Goal: Task Accomplishment & Management: Complete application form

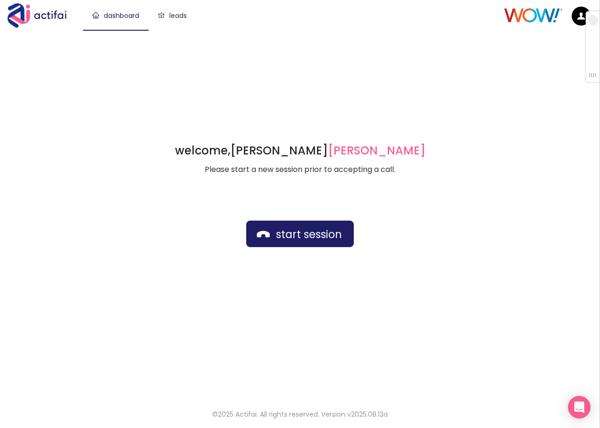
click at [440, 82] on div "welcome, [PERSON_NAME] german Please start a new session prior to accepting a c…" at bounding box center [300, 213] width 600 height 367
click at [276, 241] on button "start session" at bounding box center [300, 233] width 108 height 26
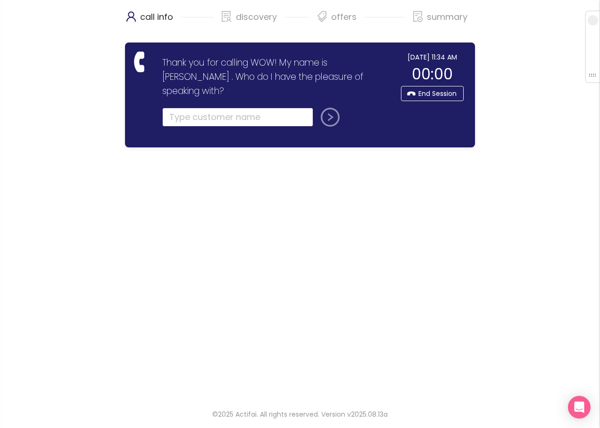
click at [185, 108] on input "text" at bounding box center [237, 117] width 151 height 19
type input "[PERSON_NAME]"
drag, startPoint x: 245, startPoint y: 100, endPoint x: 54, endPoint y: 85, distance: 191.8
click at [54, 85] on div "call info discovery offers summary Thank you for calling WOW! My name is [PERSO…" at bounding box center [300, 198] width 600 height 397
type input "t"
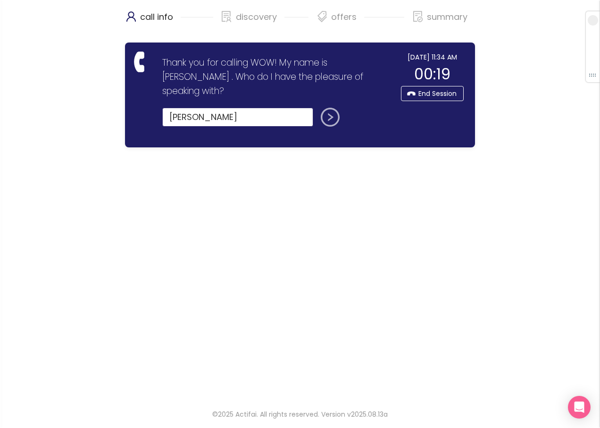
type input "[PERSON_NAME]"
click at [330, 108] on button "submit" at bounding box center [328, 117] width 23 height 19
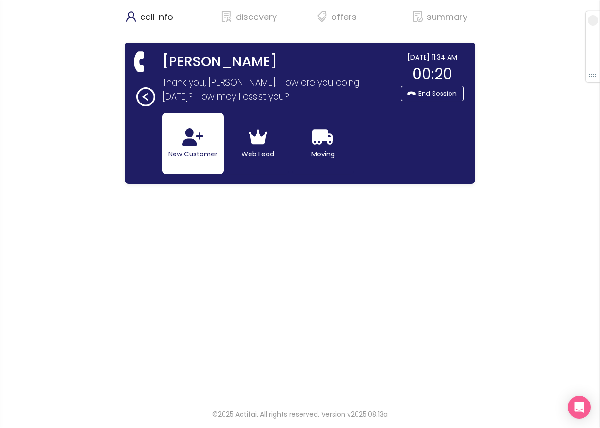
click at [189, 142] on icon "button" at bounding box center [192, 136] width 21 height 17
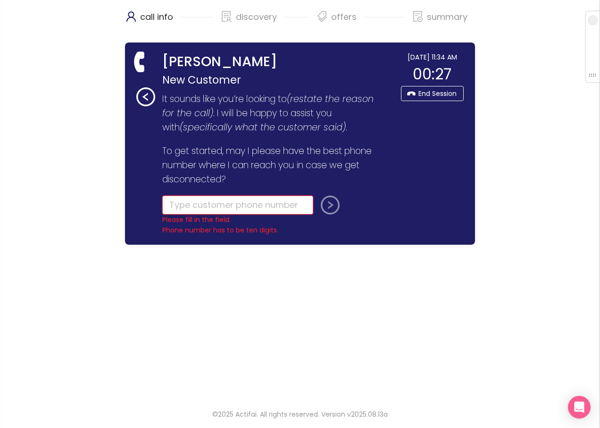
click at [190, 204] on input "tel" at bounding box center [237, 204] width 151 height 19
type input "[PHONE_NUMBER]"
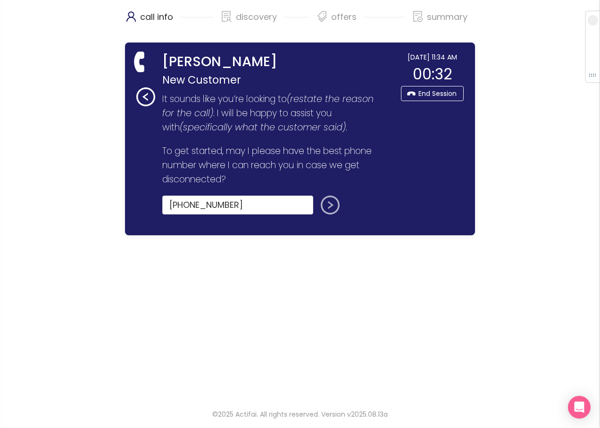
click at [331, 206] on button "submit" at bounding box center [328, 204] width 23 height 19
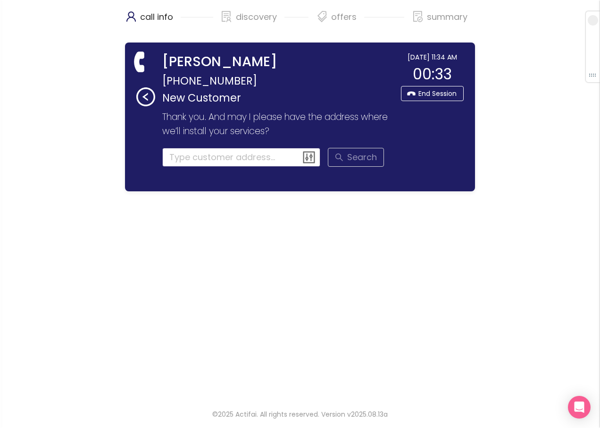
click at [203, 160] on input at bounding box center [241, 157] width 159 height 19
click at [235, 158] on input at bounding box center [241, 157] width 159 height 19
click at [206, 161] on input "1765 DR" at bounding box center [241, 157] width 159 height 19
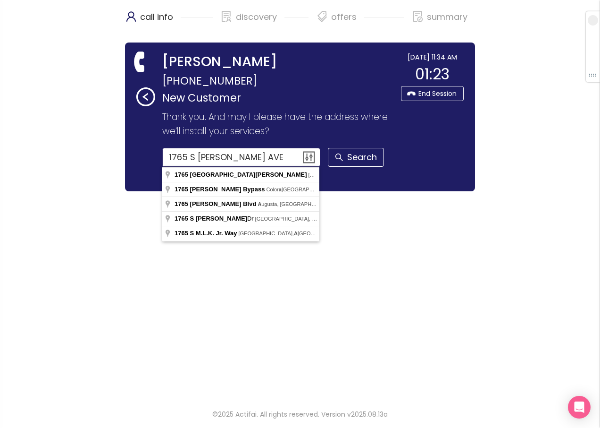
scroll to position [0, 12]
type input "[STREET_ADDRESS][PERSON_NAME]"
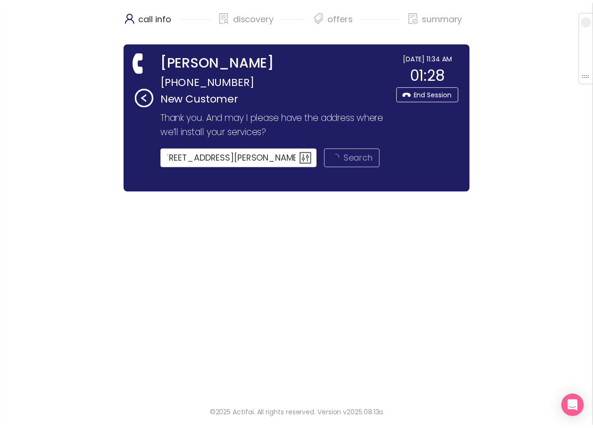
scroll to position [0, 0]
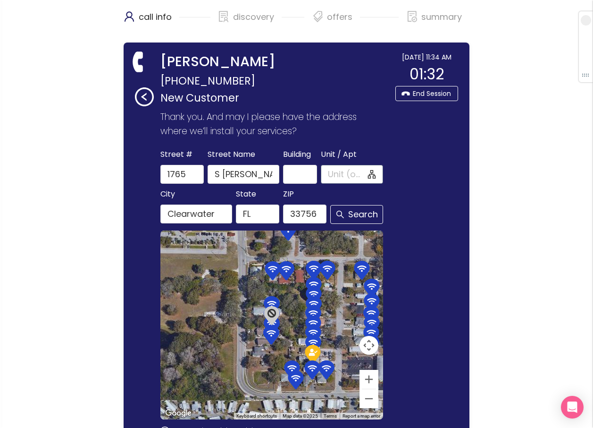
click at [326, 170] on span at bounding box center [352, 174] width 62 height 19
type input "S"
click at [340, 174] on input "S" at bounding box center [347, 174] width 38 height 13
type input "B"
click at [355, 214] on span "Search" at bounding box center [356, 214] width 53 height 19
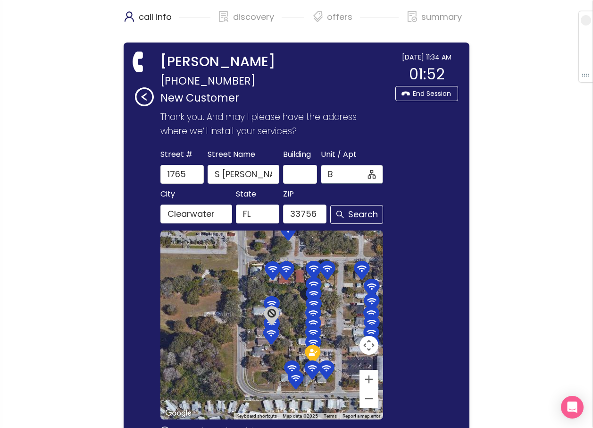
drag, startPoint x: 345, startPoint y: 177, endPoint x: 332, endPoint y: 177, distance: 13.2
click at [332, 177] on input "B" at bounding box center [347, 174] width 38 height 13
click at [355, 215] on button "Search" at bounding box center [356, 214] width 53 height 19
type input "B"
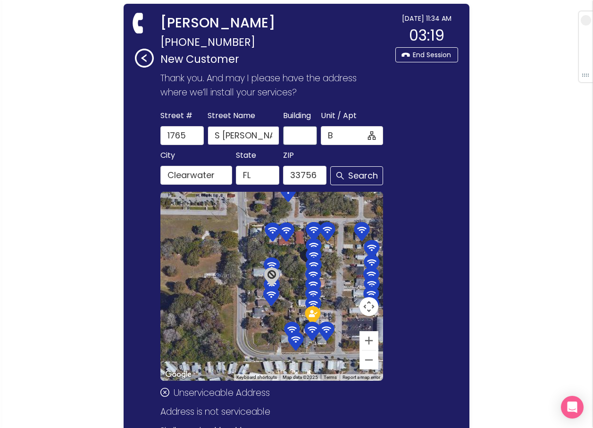
scroll to position [0, 72]
drag, startPoint x: 219, startPoint y: 137, endPoint x: 312, endPoint y: 148, distance: 93.6
click at [321, 141] on div "[GEOGRAPHIC_DATA] Name S [PERSON_NAME][GEOGRAPHIC_DATA] / Apt B" at bounding box center [272, 127] width 227 height 36
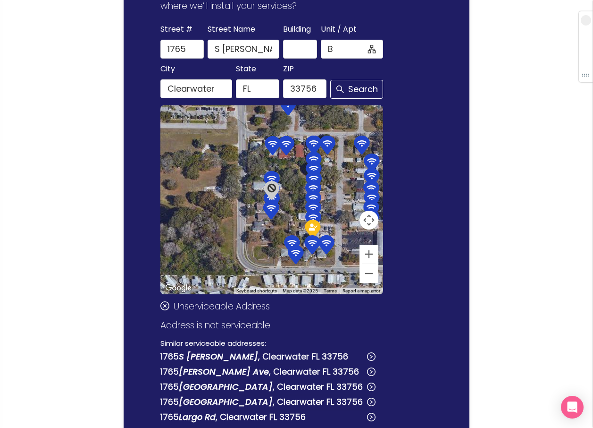
scroll to position [133, 0]
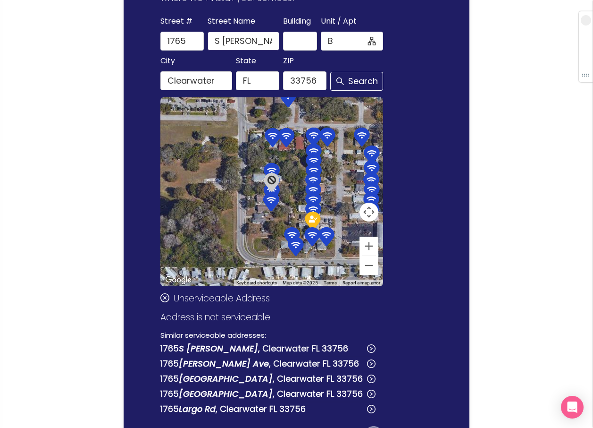
click at [262, 46] on input "S [PERSON_NAME] Junior Ave" at bounding box center [244, 41] width 72 height 19
drag, startPoint x: 252, startPoint y: 44, endPoint x: 289, endPoint y: 43, distance: 37.8
click at [289, 43] on div "[GEOGRAPHIC_DATA] Name S [PERSON_NAME][GEOGRAPHIC_DATA] / Apt B" at bounding box center [272, 33] width 227 height 36
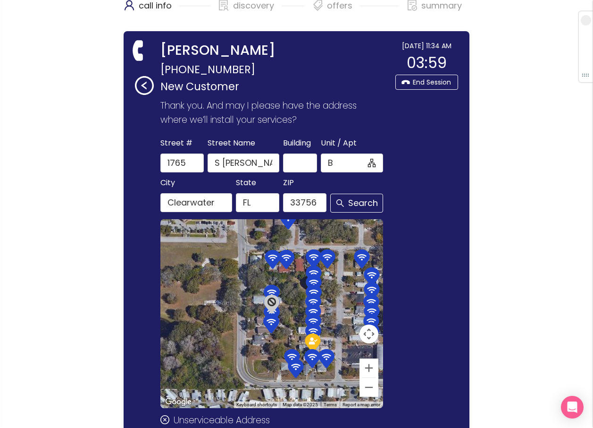
scroll to position [0, 0]
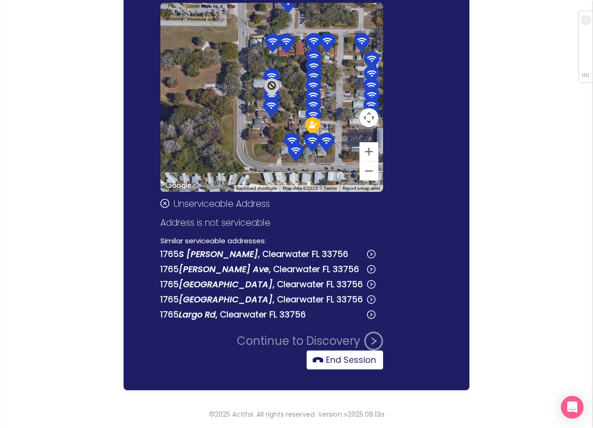
click at [359, 361] on button "End Session" at bounding box center [345, 359] width 76 height 19
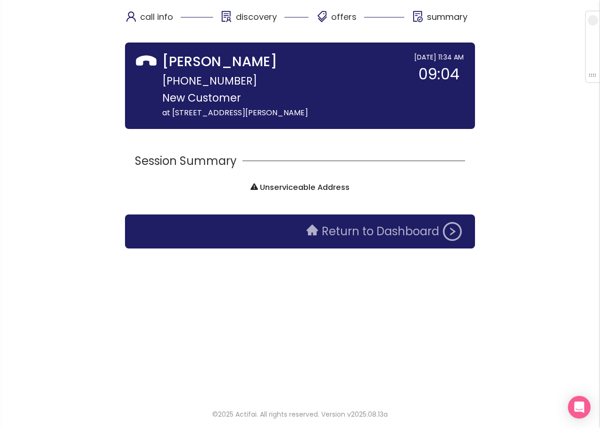
click at [377, 241] on button "Return to Dashboard" at bounding box center [384, 231] width 167 height 19
